Goal: Task Accomplishment & Management: Manage account settings

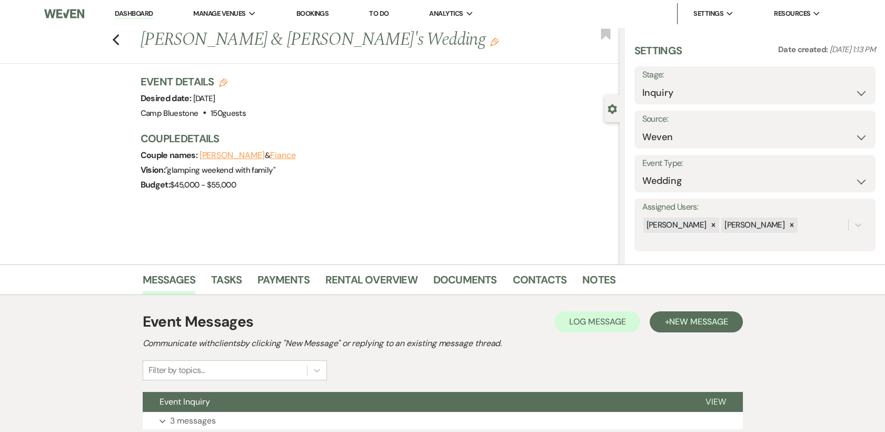
click at [135, 11] on link "Dashboard" at bounding box center [134, 14] width 38 height 10
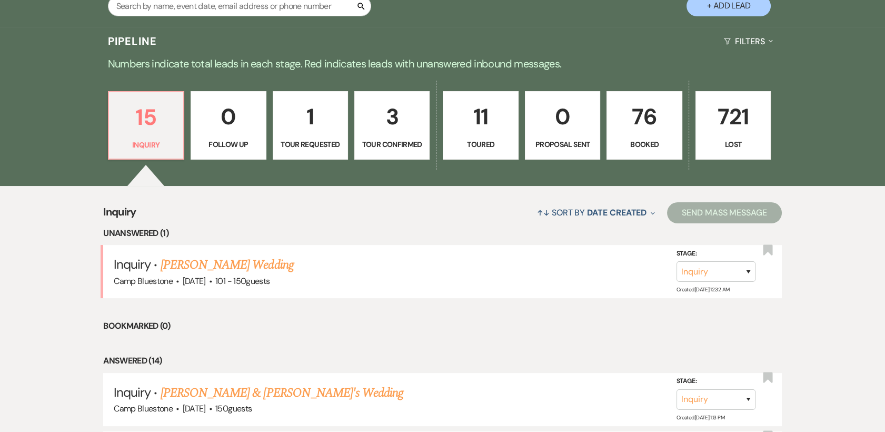
scroll to position [235, 0]
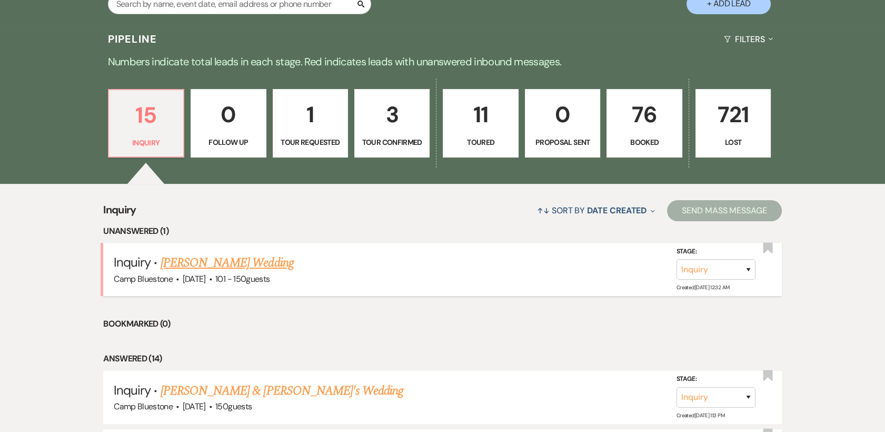
click at [209, 263] on link "[PERSON_NAME] Wedding" at bounding box center [227, 262] width 133 height 19
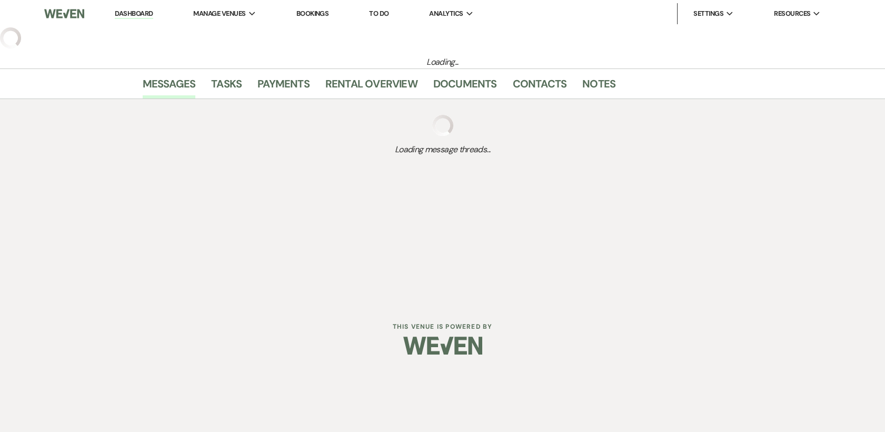
select select "2"
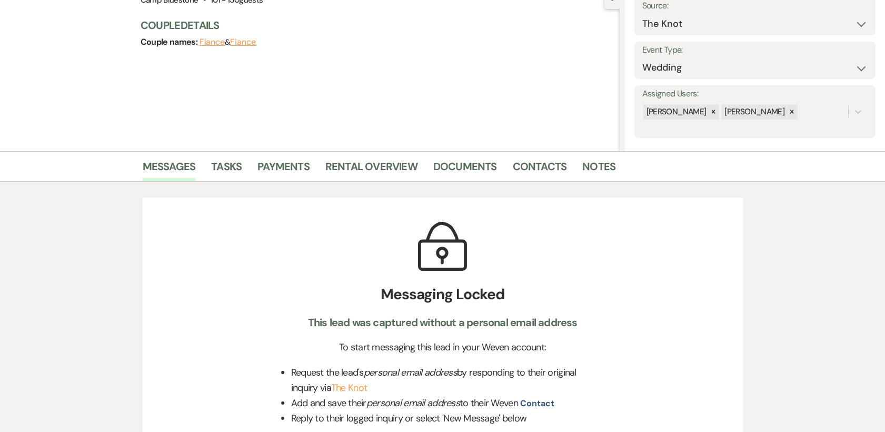
scroll to position [111, 0]
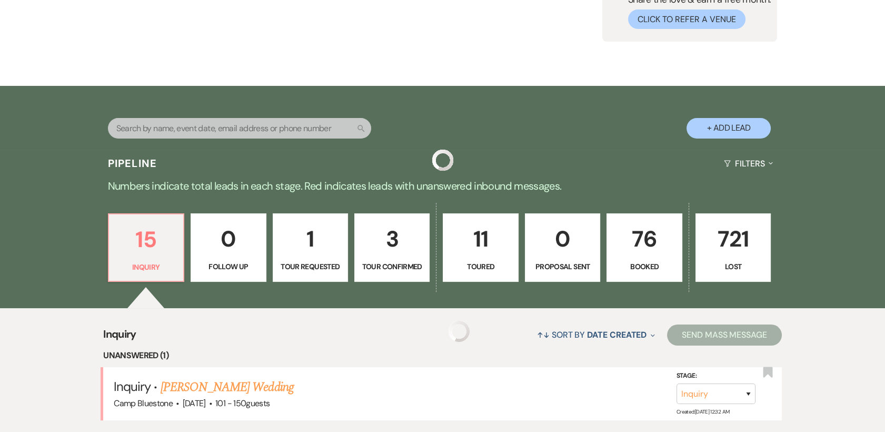
scroll to position [235, 0]
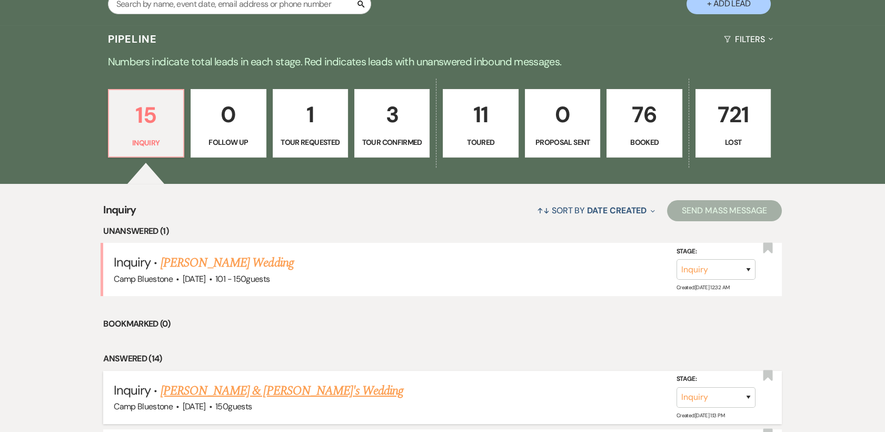
click at [223, 388] on link "[PERSON_NAME] & [PERSON_NAME]'s Wedding" at bounding box center [282, 390] width 243 height 19
select select "1"
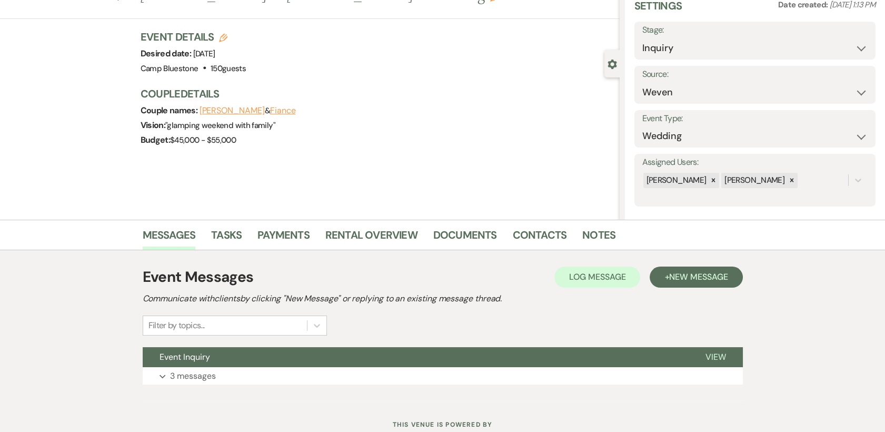
scroll to position [80, 0]
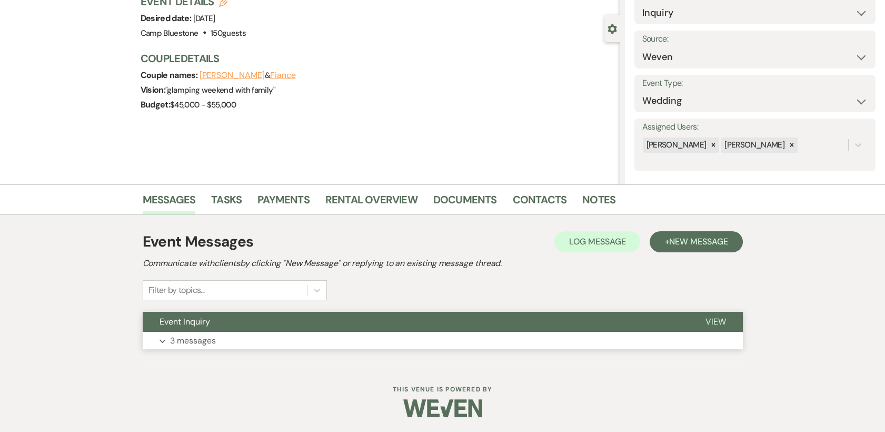
click at [724, 319] on span "View" at bounding box center [716, 321] width 21 height 11
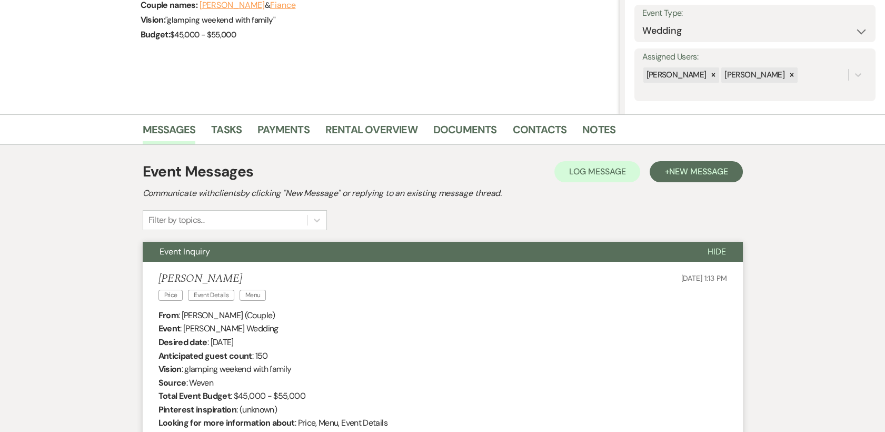
scroll to position [0, 0]
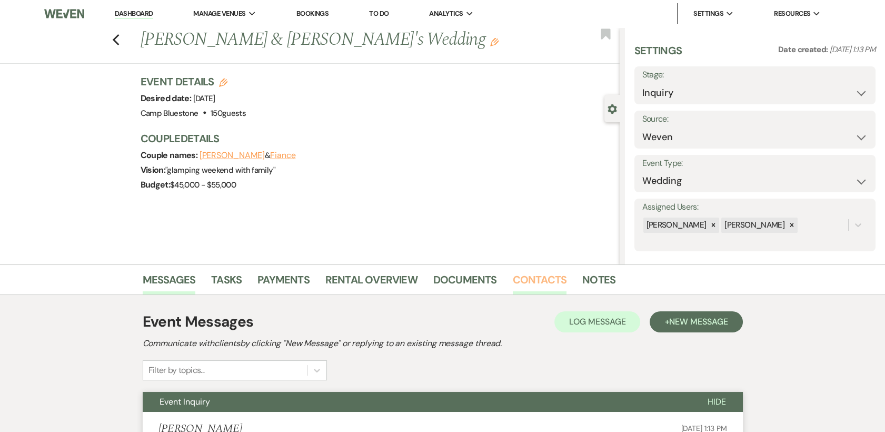
click at [541, 280] on link "Contacts" at bounding box center [540, 282] width 54 height 23
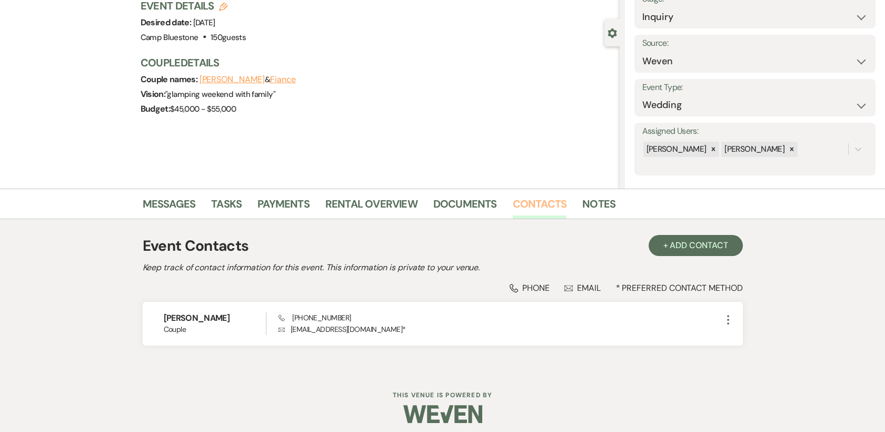
scroll to position [82, 0]
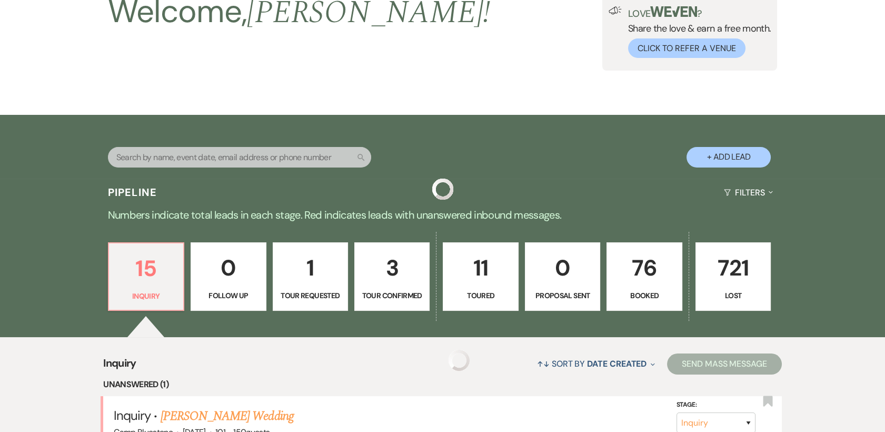
scroll to position [235, 0]
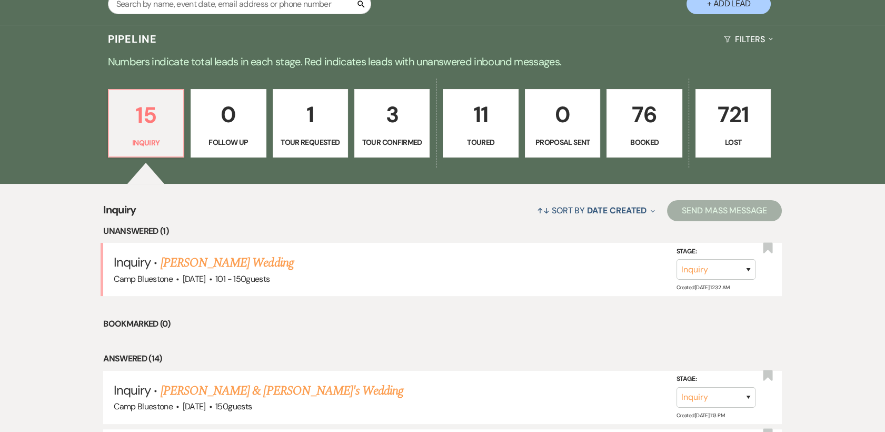
click at [394, 137] on p "Tour Confirmed" at bounding box center [392, 142] width 62 height 12
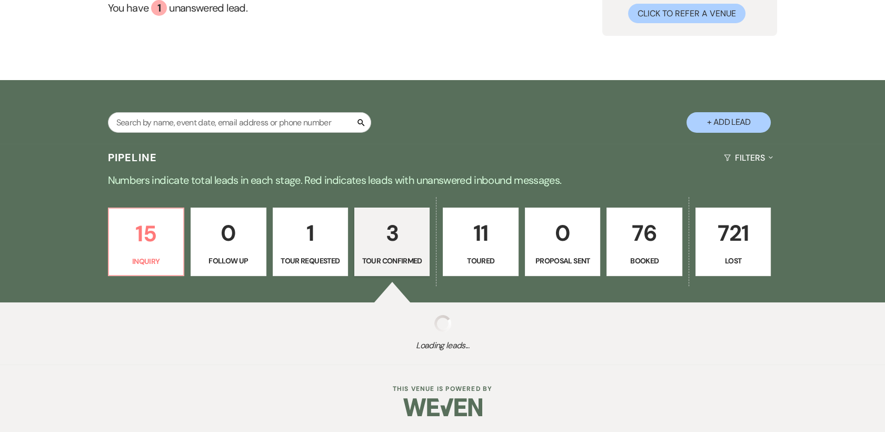
scroll to position [235, 0]
select select "4"
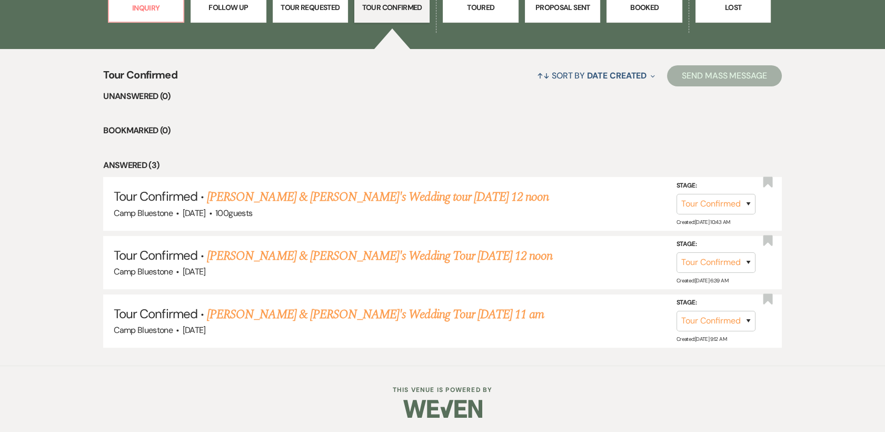
scroll to position [371, 0]
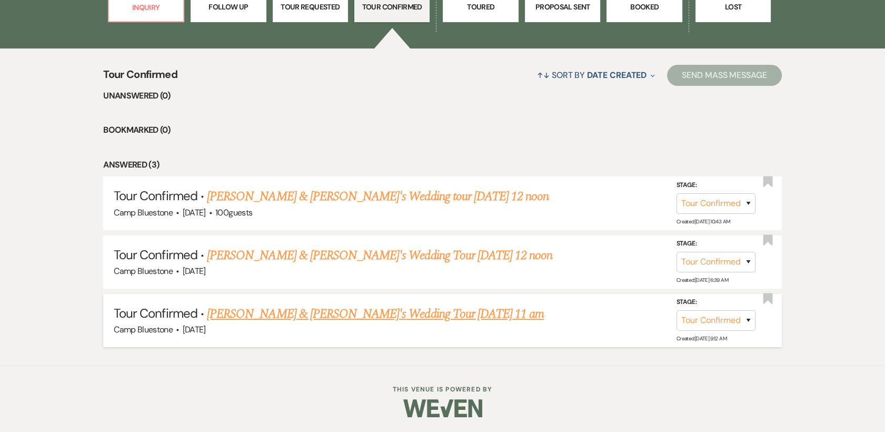
click at [299, 313] on link "[PERSON_NAME] & [PERSON_NAME]'s Wedding Tour [DATE] 11 am" at bounding box center [375, 313] width 337 height 19
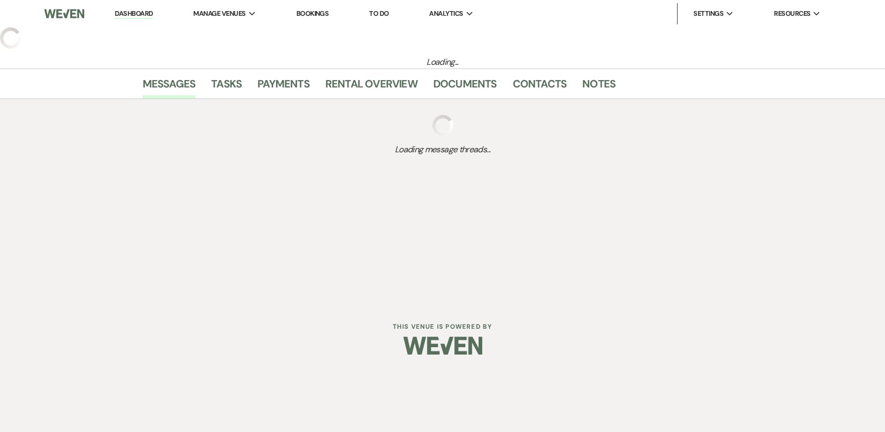
select select "4"
select select "23"
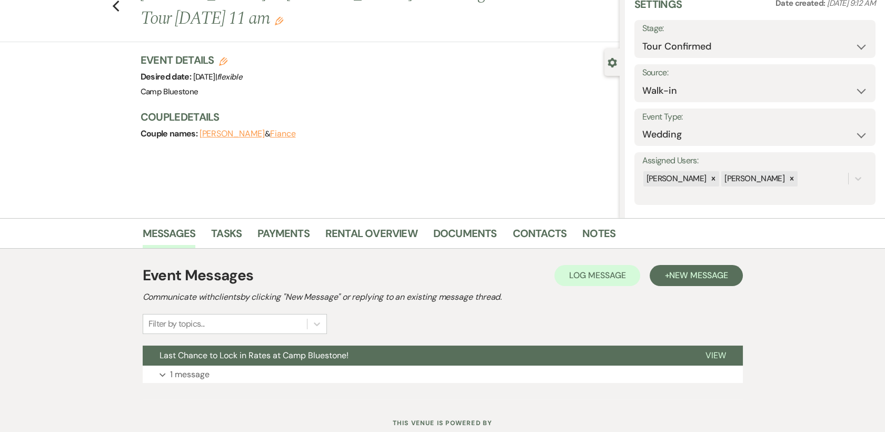
scroll to position [80, 0]
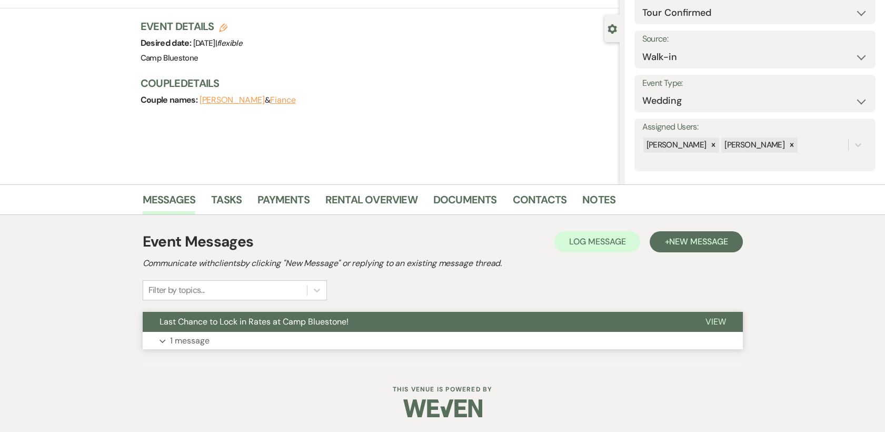
click at [721, 319] on span "View" at bounding box center [716, 321] width 21 height 11
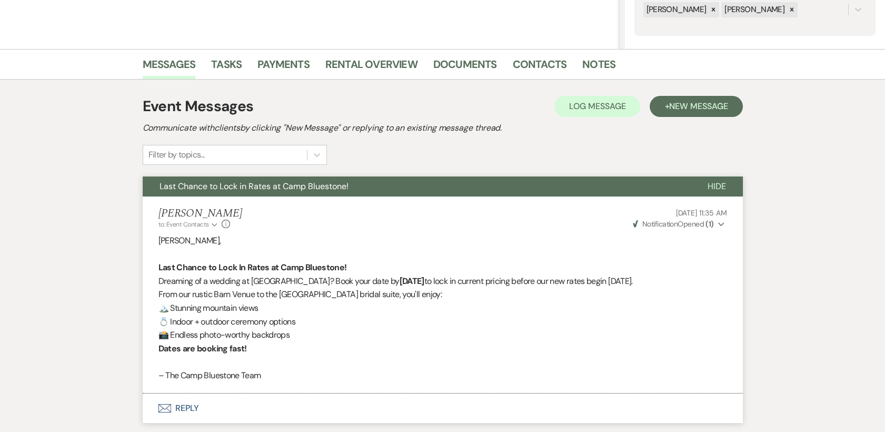
scroll to position [289, 0]
